Goal: Task Accomplishment & Management: Use online tool/utility

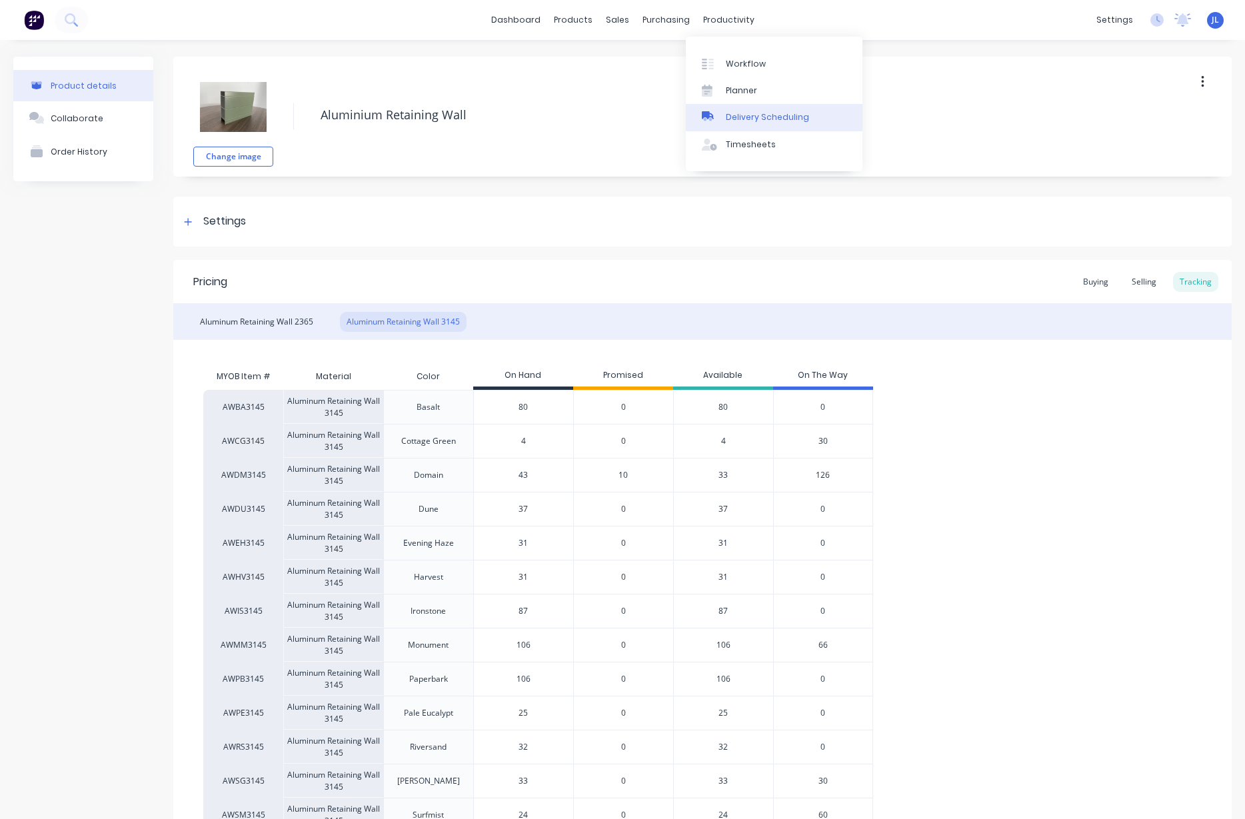
drag, startPoint x: 750, startPoint y: 117, endPoint x: 697, endPoint y: 120, distance: 52.7
click at [749, 117] on div "Delivery Scheduling" at bounding box center [767, 117] width 83 height 12
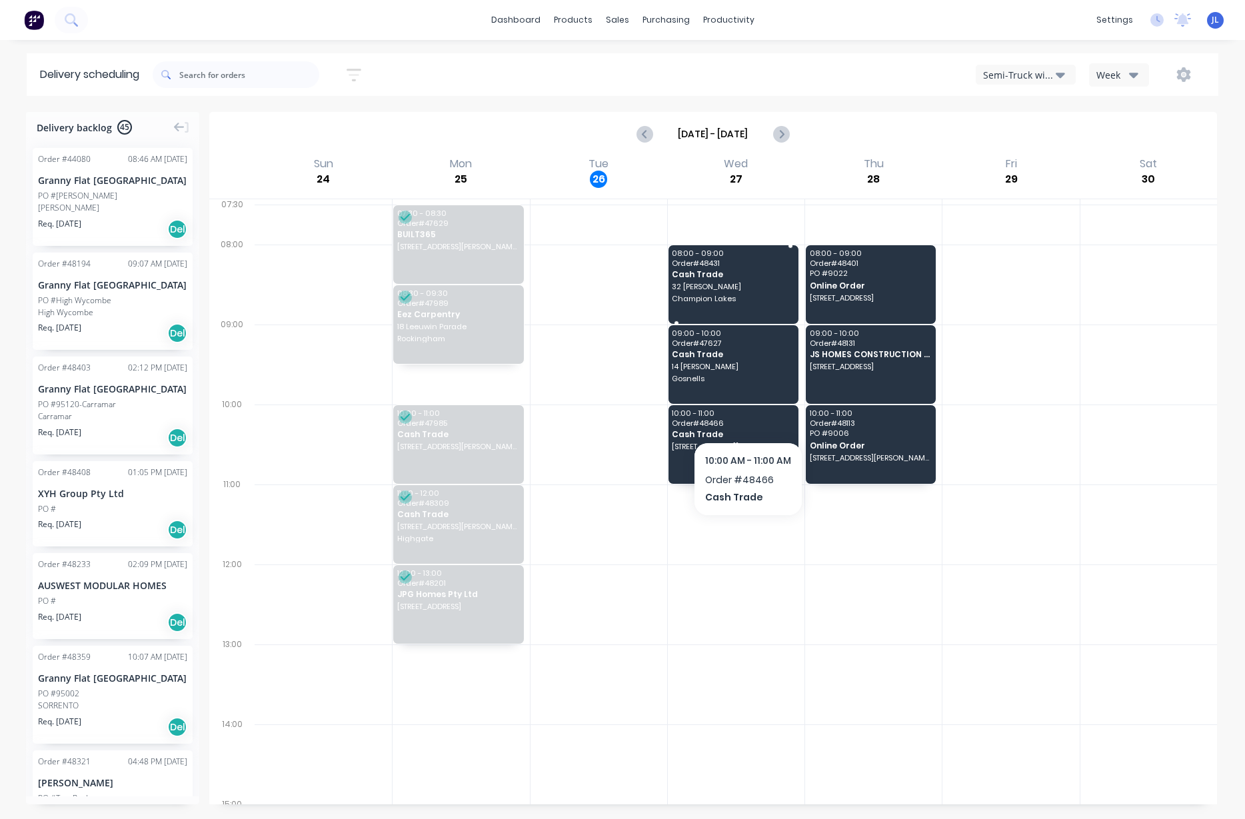
click at [746, 272] on span "Cash Trade" at bounding box center [732, 274] width 121 height 9
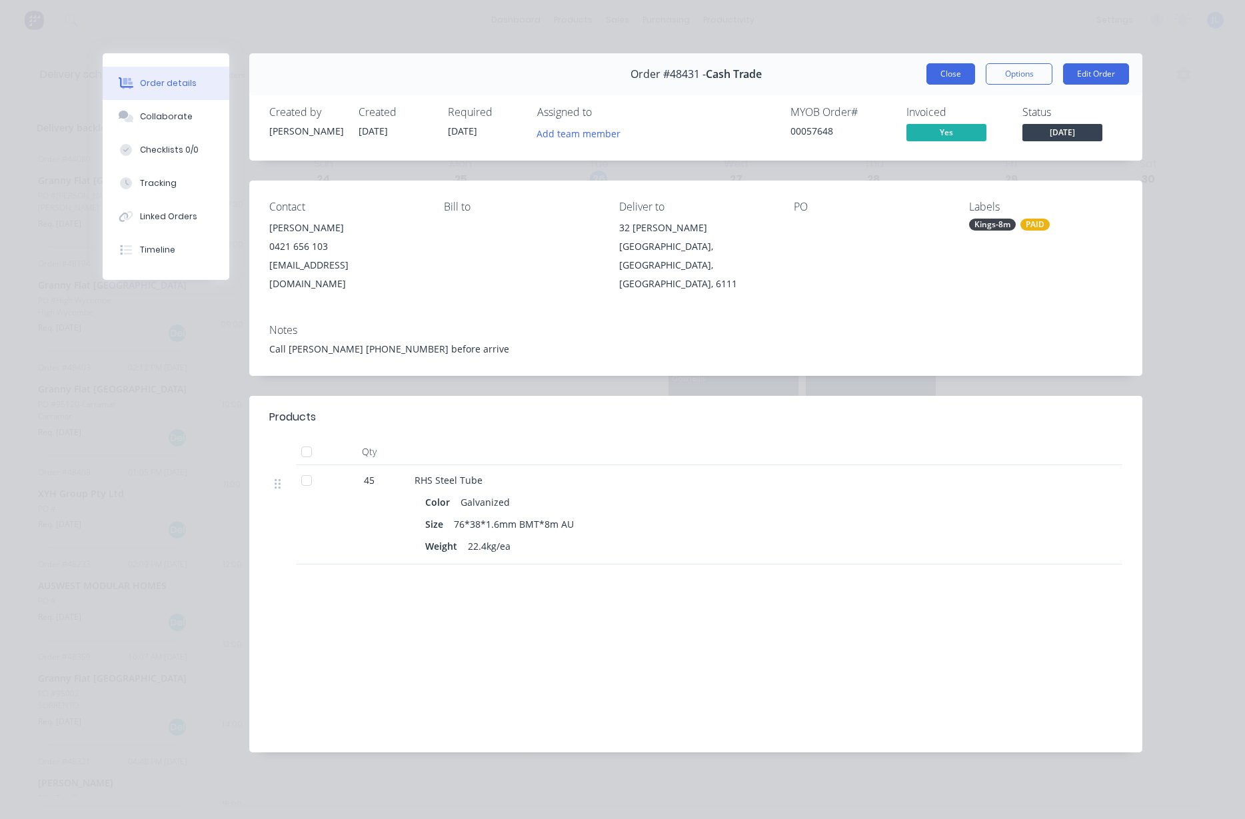
click at [966, 67] on button "Close" at bounding box center [950, 73] width 49 height 21
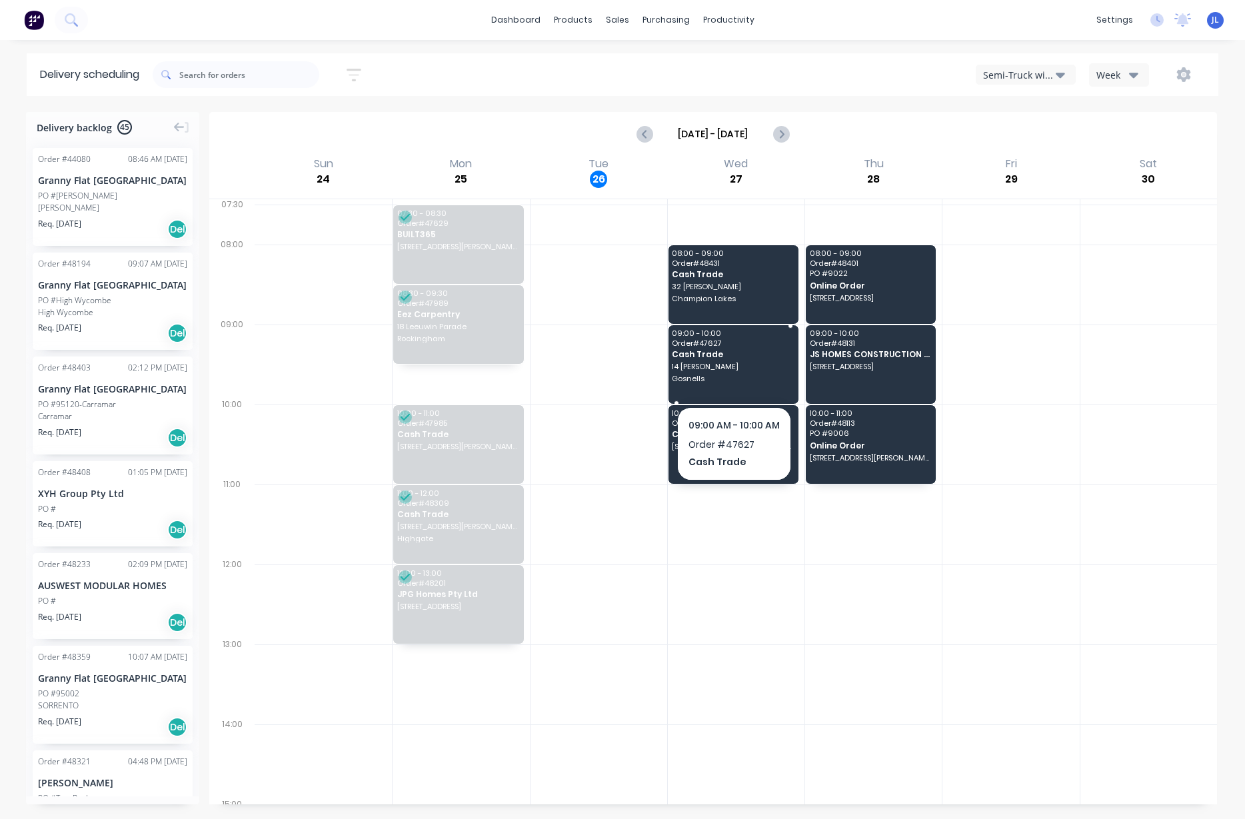
click at [736, 375] on span "Gosnells" at bounding box center [732, 379] width 121 height 8
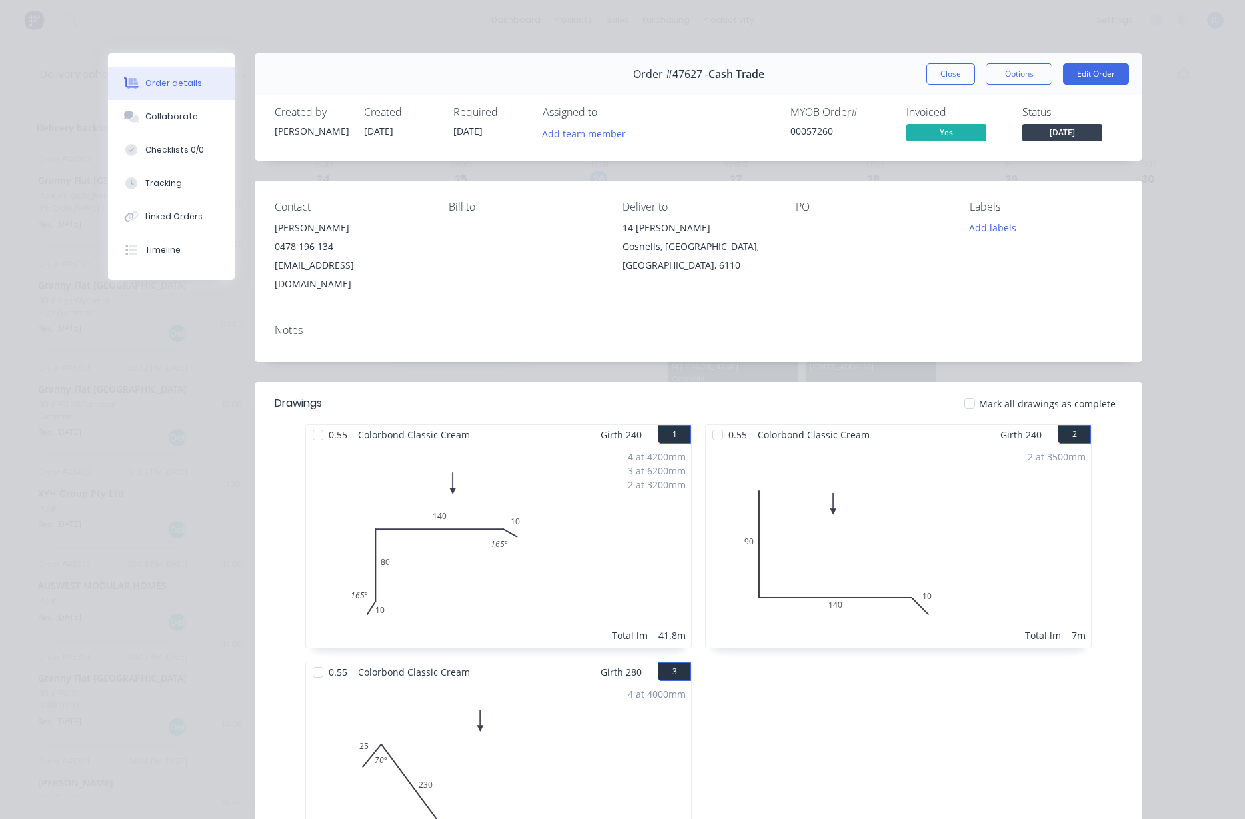
click at [954, 70] on button "Close" at bounding box center [950, 73] width 49 height 21
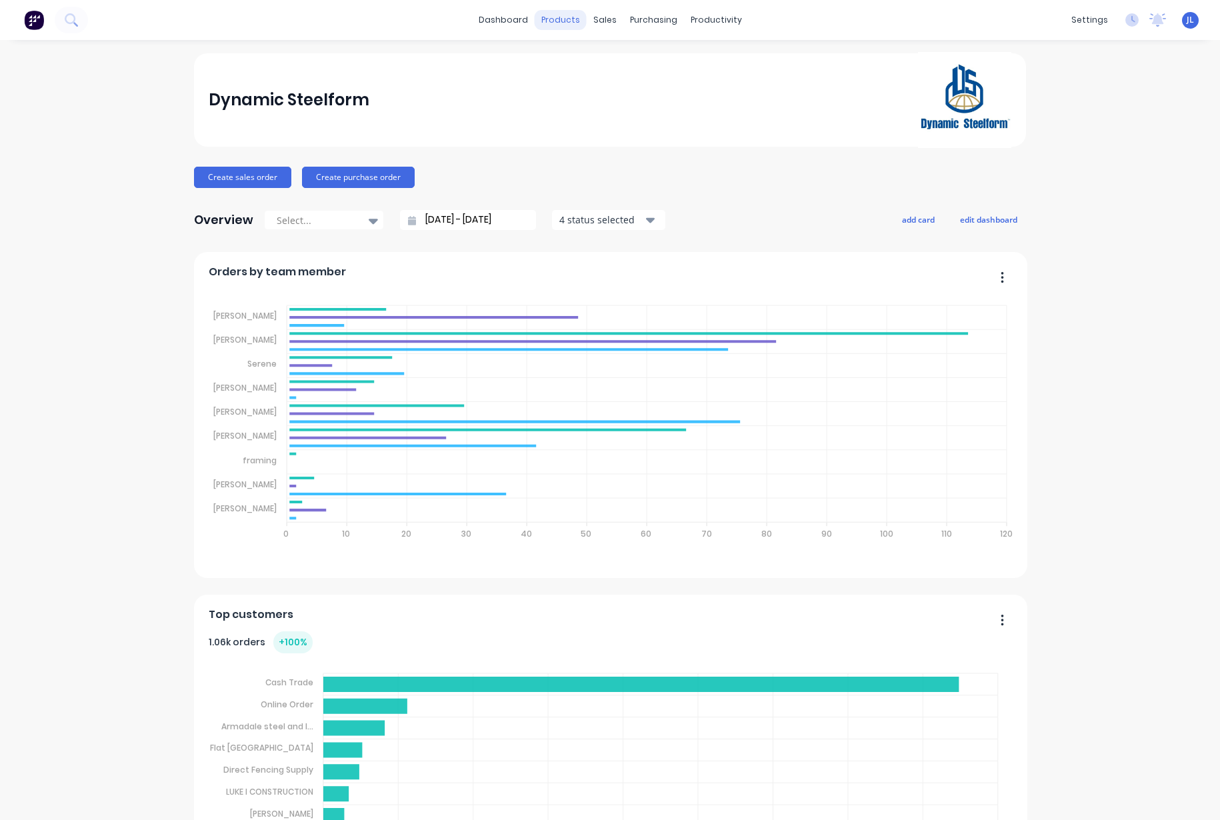
click at [601, 19] on div "sales" at bounding box center [604, 20] width 37 height 20
click at [622, 61] on div "Sales Orders" at bounding box center [647, 64] width 55 height 12
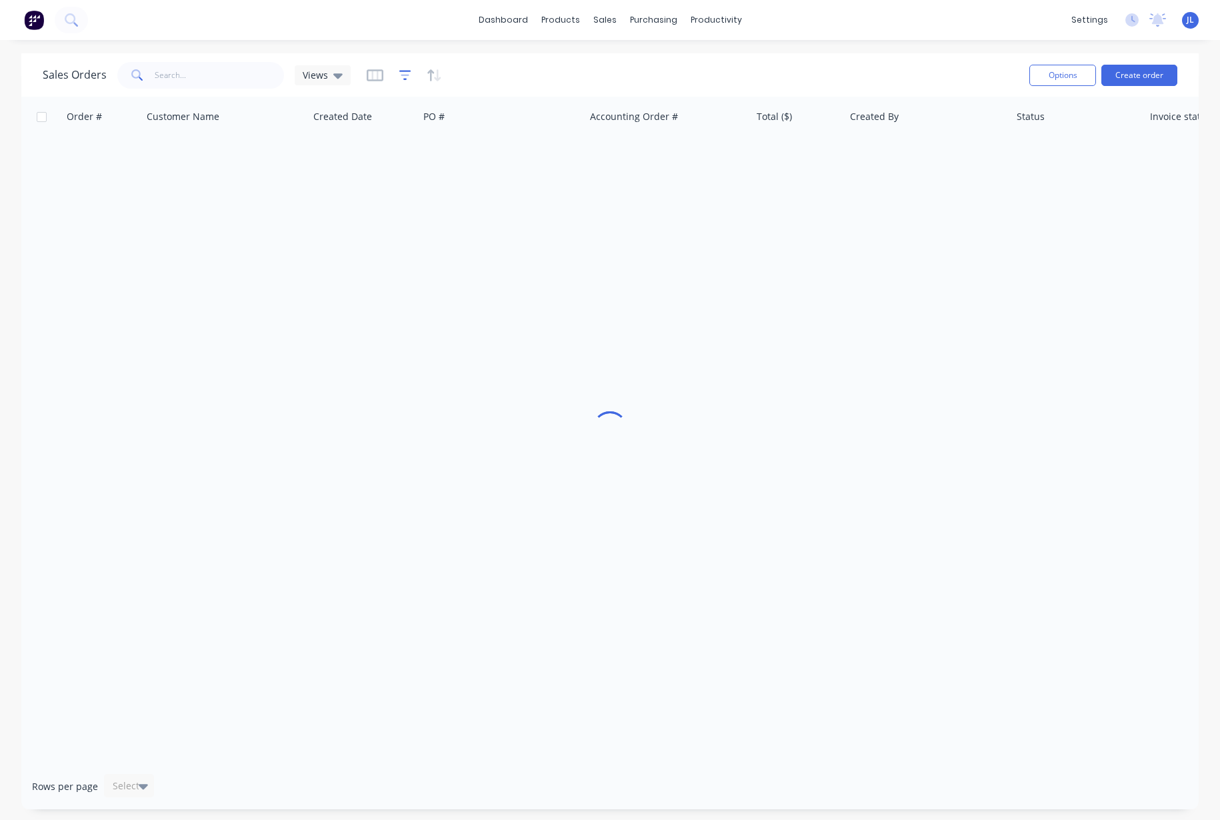
click at [403, 72] on icon "button" at bounding box center [405, 75] width 12 height 13
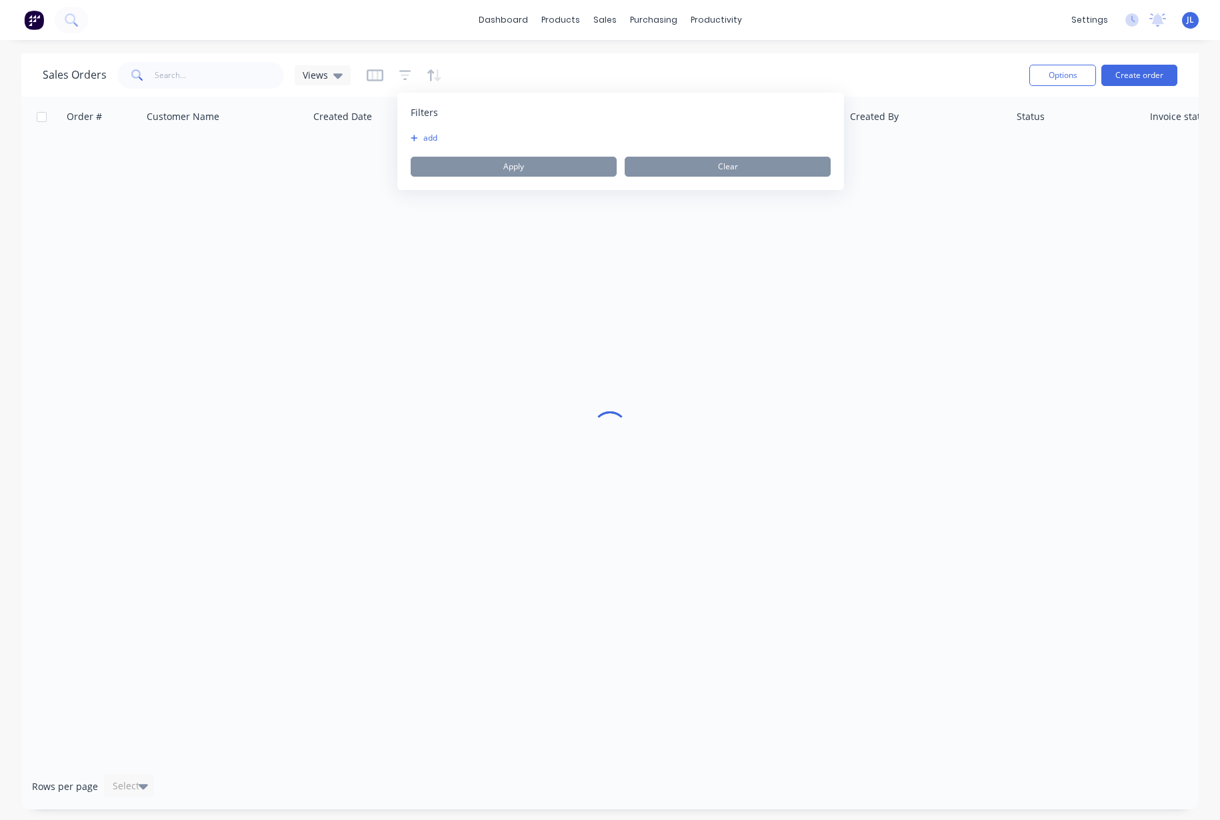
click at [420, 135] on button "add" at bounding box center [427, 138] width 33 height 11
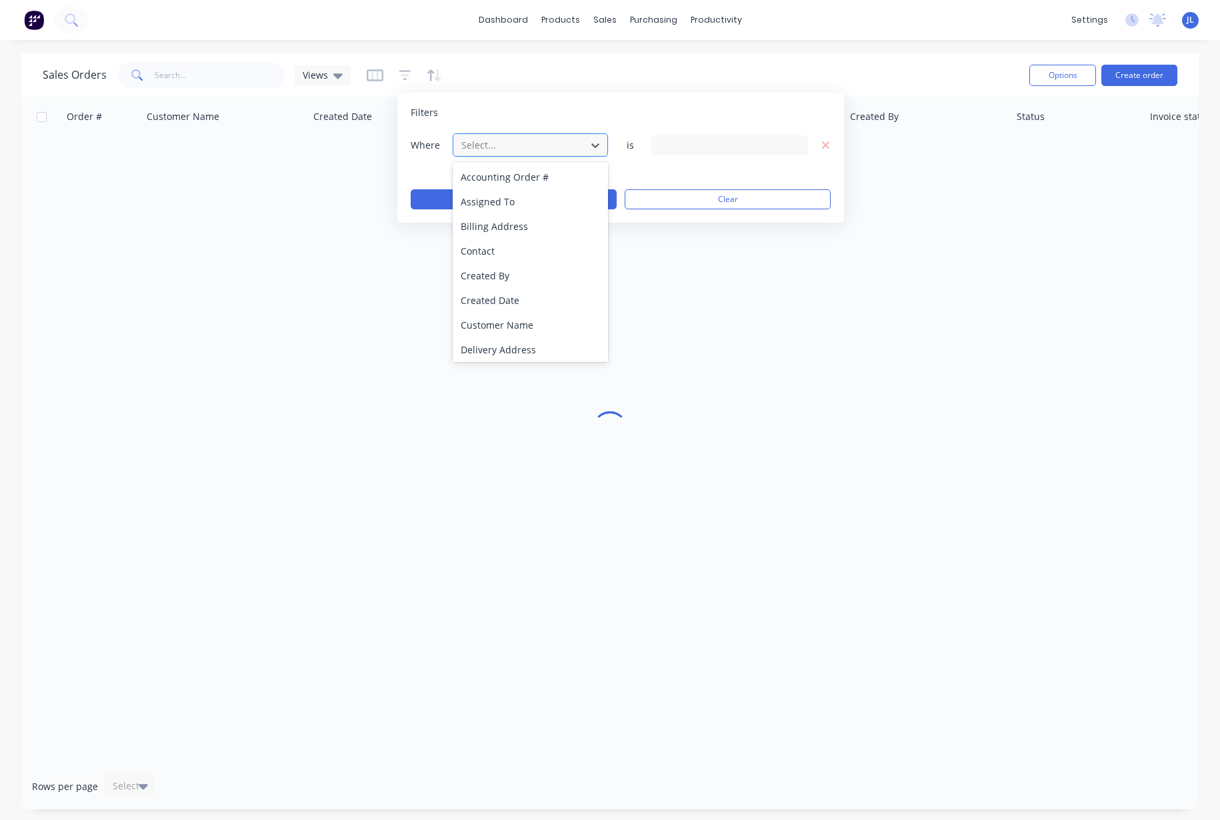
click at [506, 149] on div at bounding box center [519, 145] width 119 height 17
click at [500, 303] on div "Created Date" at bounding box center [530, 300] width 155 height 25
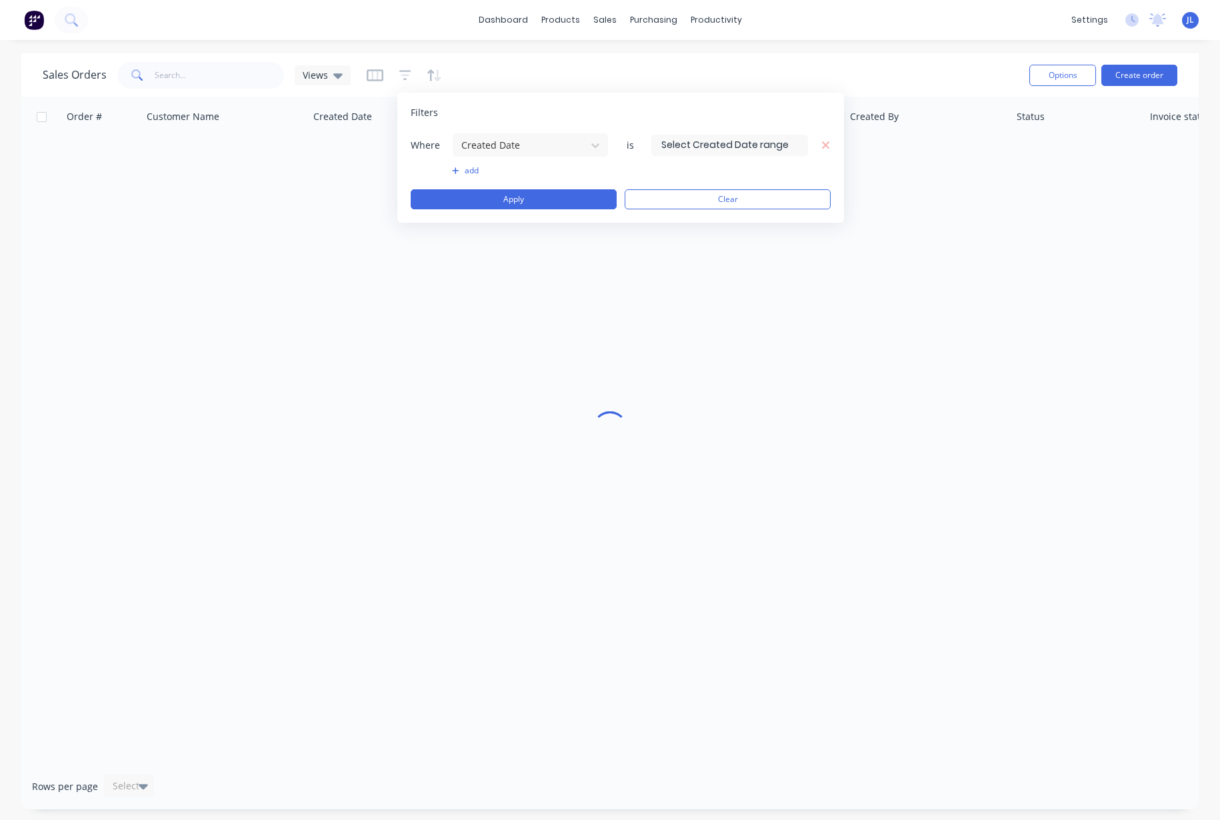
click at [708, 139] on input at bounding box center [729, 145] width 155 height 20
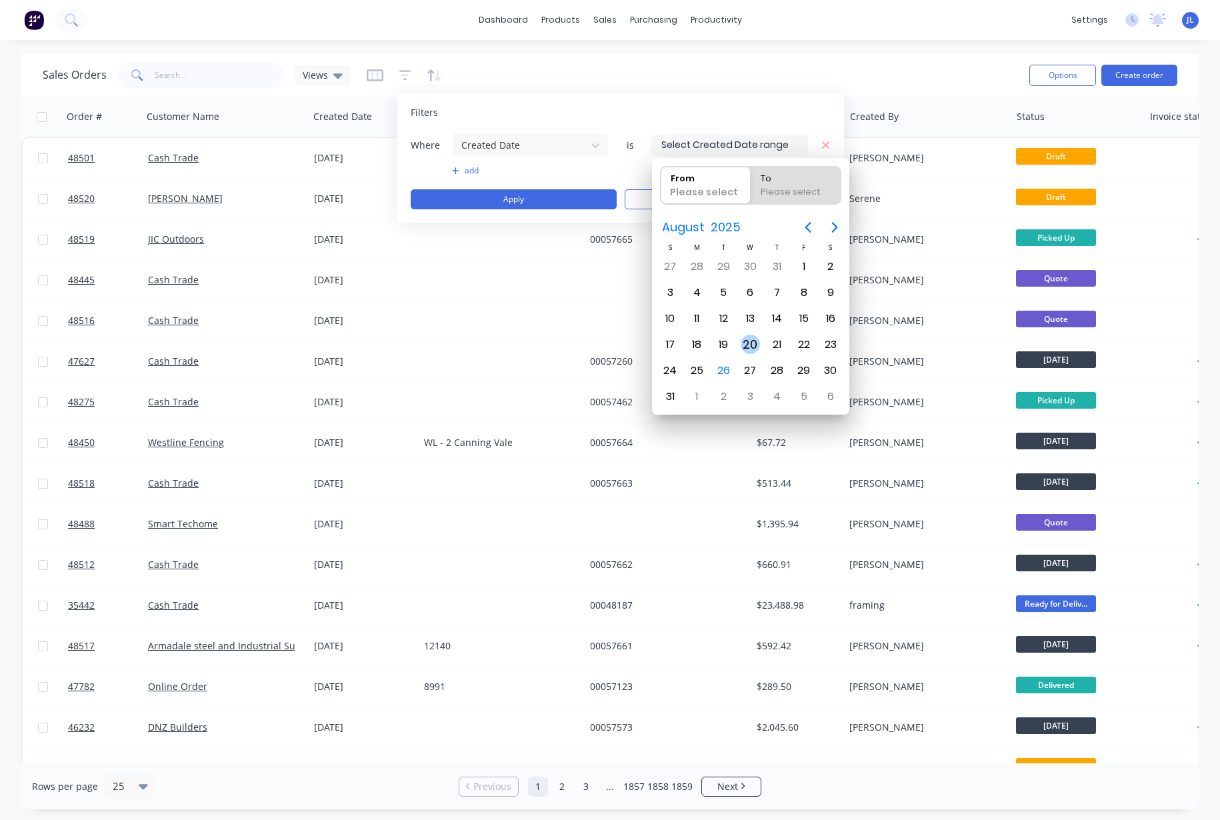
click at [756, 343] on div "20" at bounding box center [750, 345] width 20 height 20
type input "20/08/25"
radio input "false"
radio input "true"
click at [756, 343] on div "20" at bounding box center [750, 345] width 20 height 20
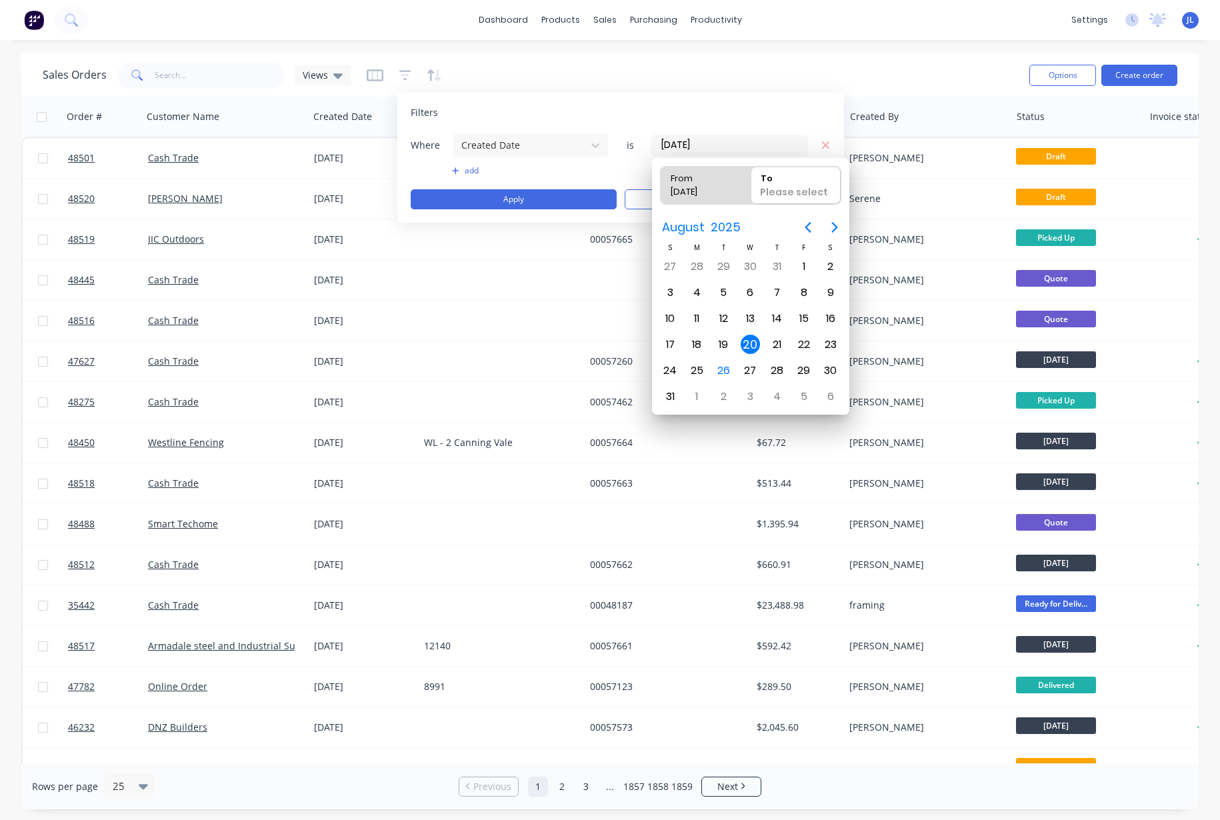
type input "20/08/25 - 20/08/25"
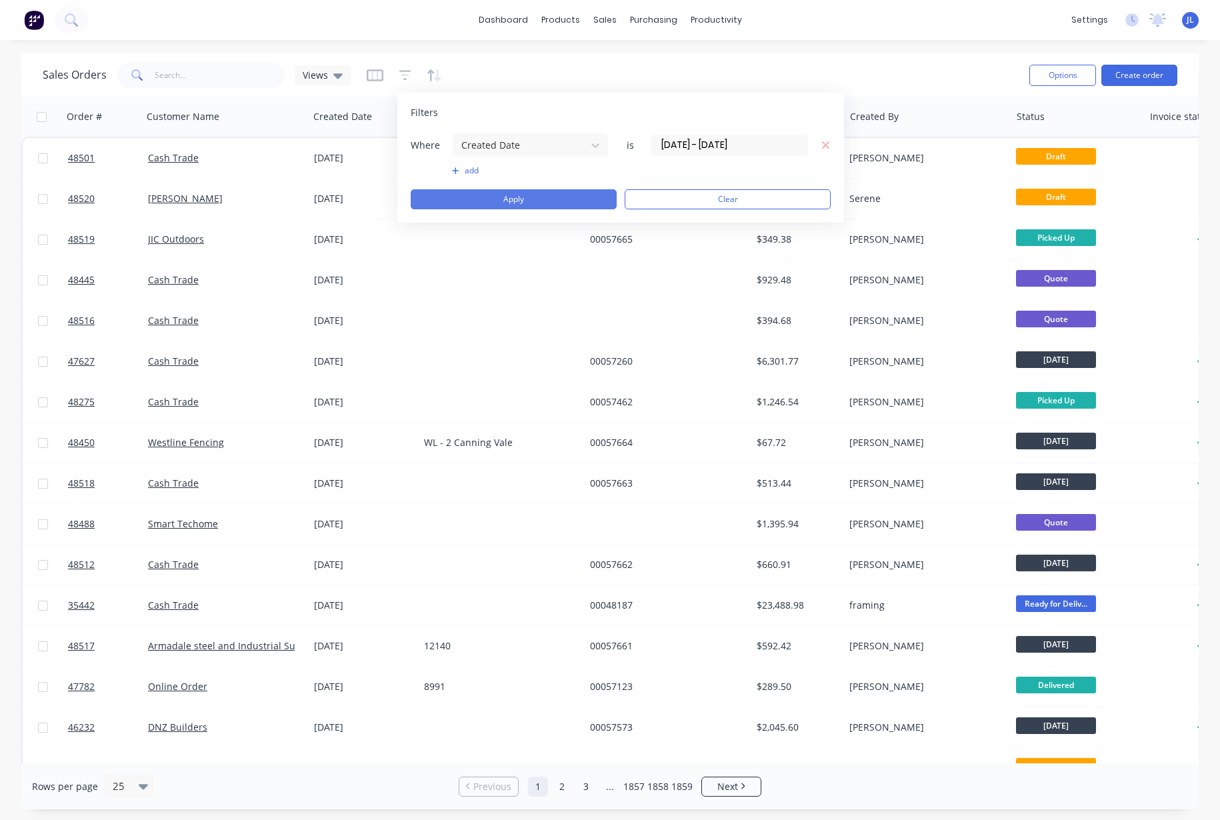
click at [504, 200] on button "Apply" at bounding box center [514, 199] width 206 height 20
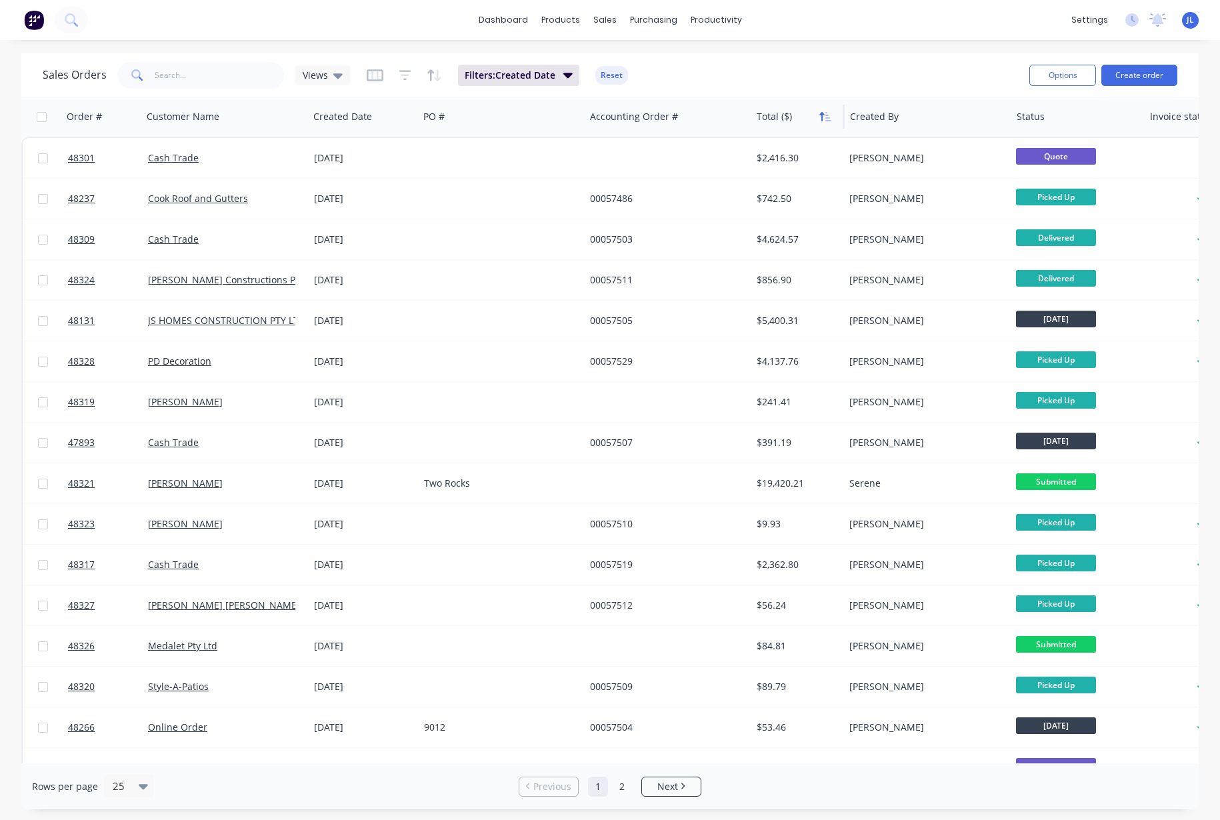
click at [824, 117] on icon "button" at bounding box center [825, 116] width 12 height 11
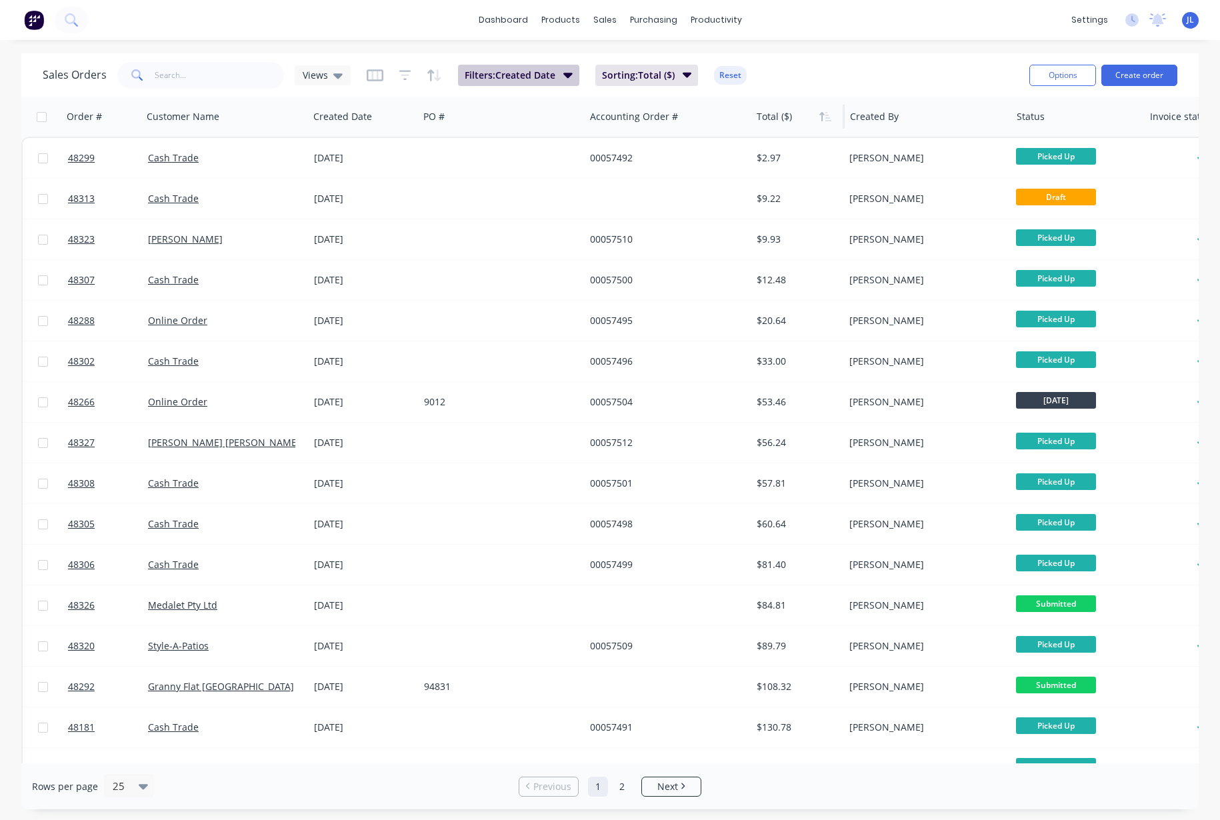
click at [570, 73] on icon "button" at bounding box center [567, 75] width 9 height 5
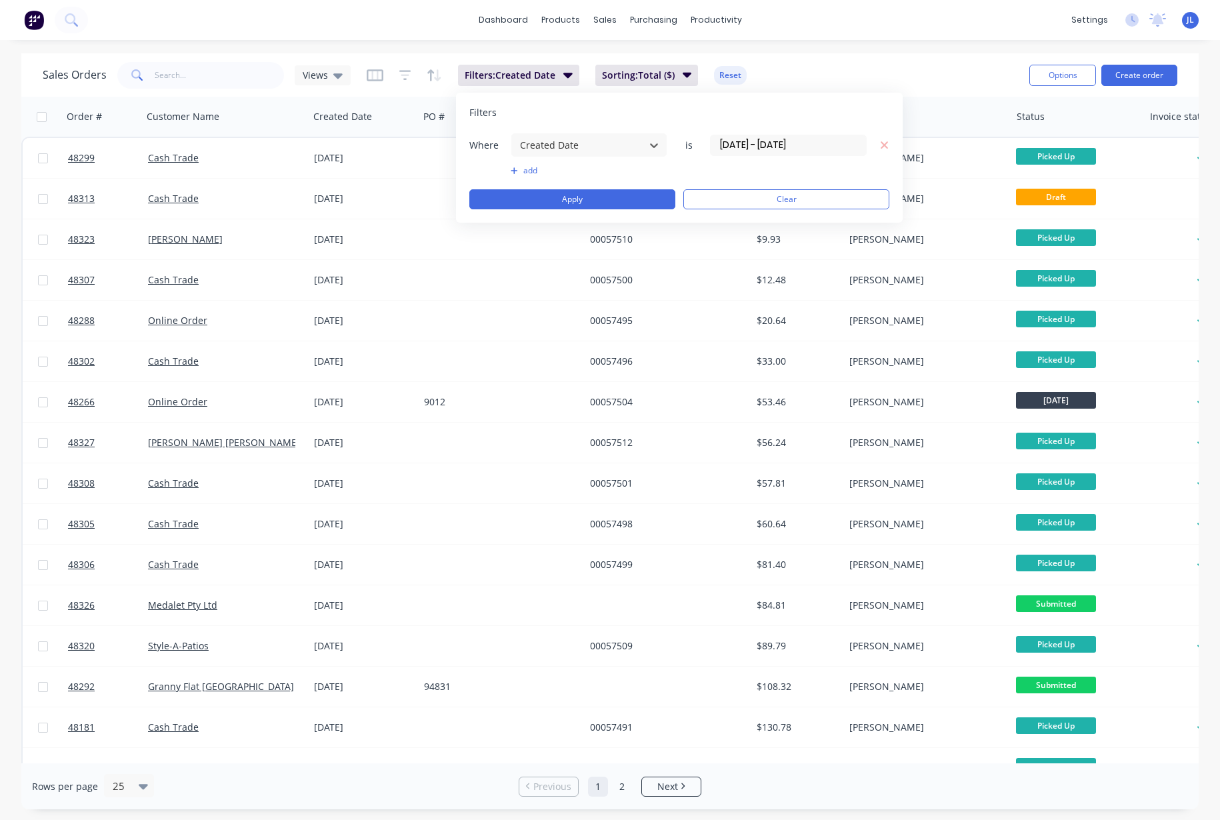
click at [752, 155] on div "Where option Created Date, selected. Select is focused ,type to refine list, pr…" at bounding box center [679, 145] width 420 height 25
click at [758, 148] on input "20/08/25 - 20/08/25" at bounding box center [787, 145] width 155 height 20
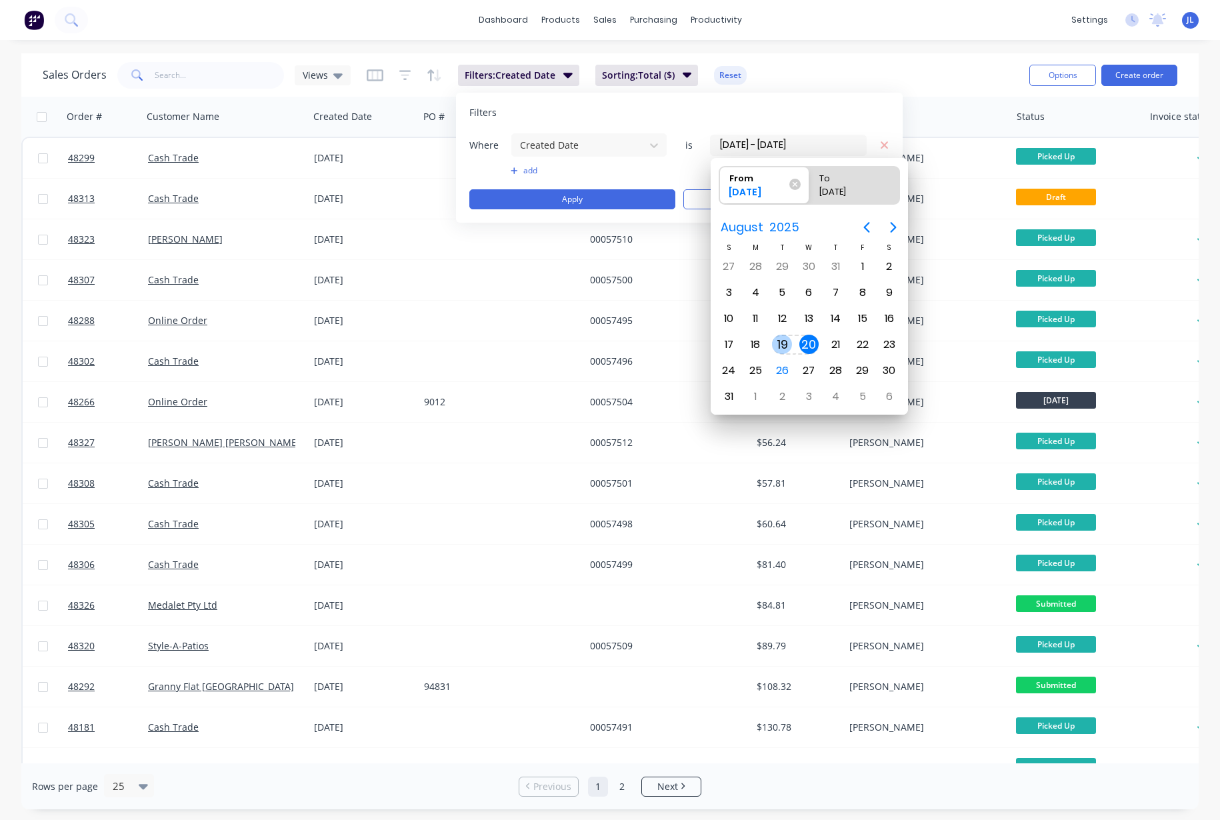
click at [784, 345] on div "19" at bounding box center [782, 345] width 20 height 20
type input "19/08/25 - 20/08/25"
radio input "false"
radio input "true"
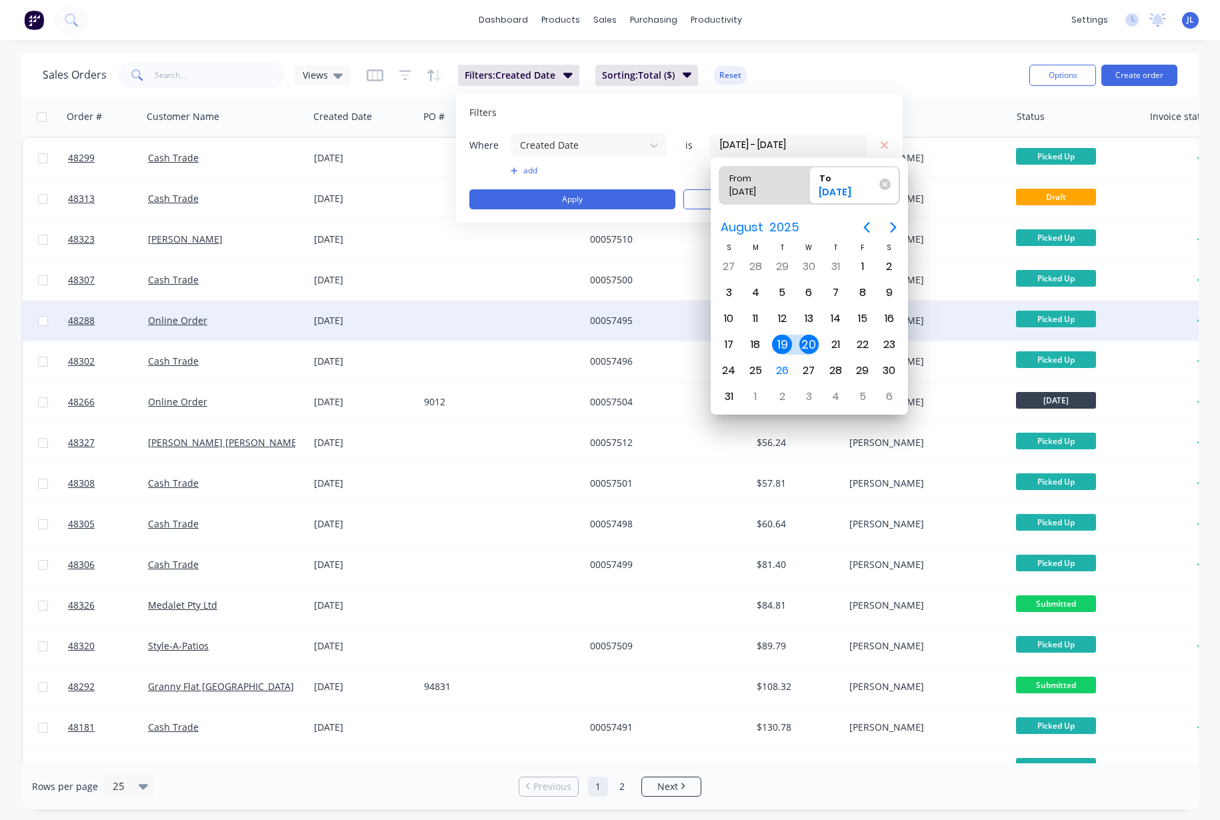
drag, startPoint x: 784, startPoint y: 345, endPoint x: 782, endPoint y: 338, distance: 7.2
click at [784, 345] on div "19" at bounding box center [782, 345] width 20 height 20
type input "19/08/25 - 19/08/25"
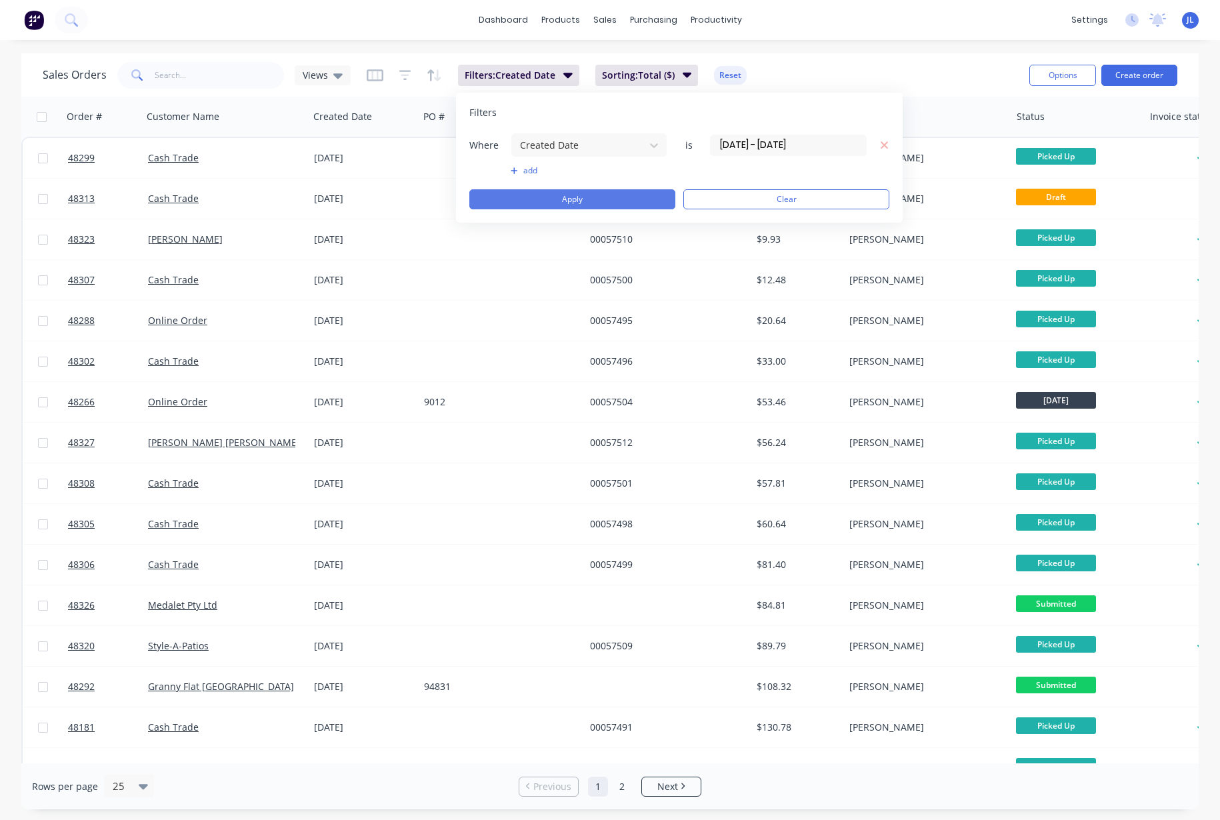
click at [571, 200] on button "Apply" at bounding box center [572, 199] width 206 height 20
